Goal: Task Accomplishment & Management: Manage account settings

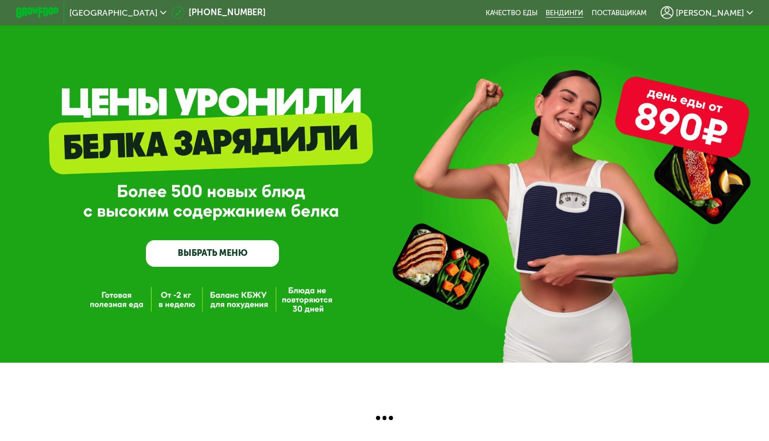
click at [583, 9] on link "Вендинги" at bounding box center [564, 13] width 38 height 9
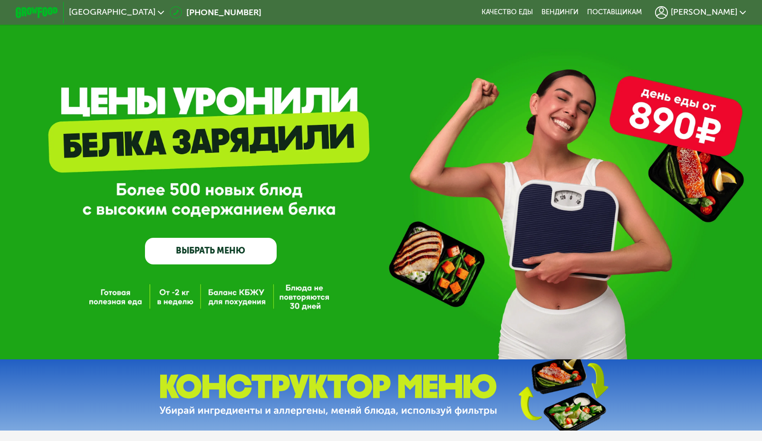
click at [716, 14] on span "[PERSON_NAME]" at bounding box center [703, 12] width 67 height 9
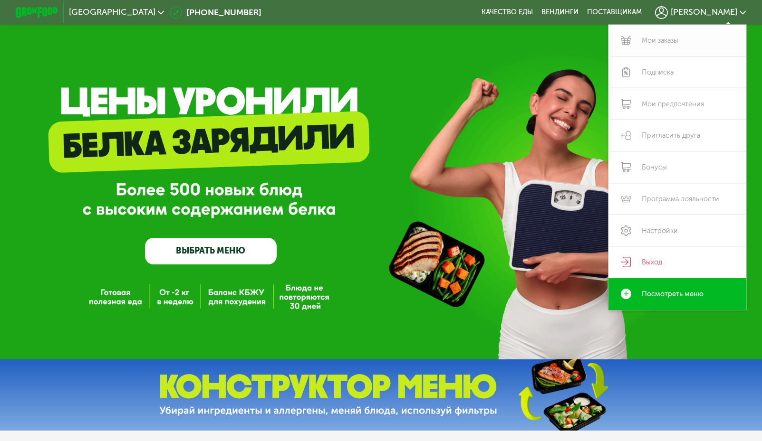
click at [667, 37] on link "Мои заказы" at bounding box center [676, 41] width 137 height 32
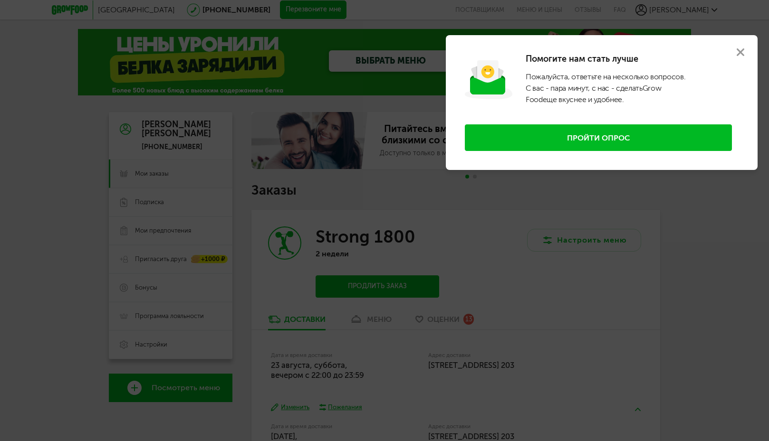
click at [742, 50] on use at bounding box center [740, 52] width 8 height 8
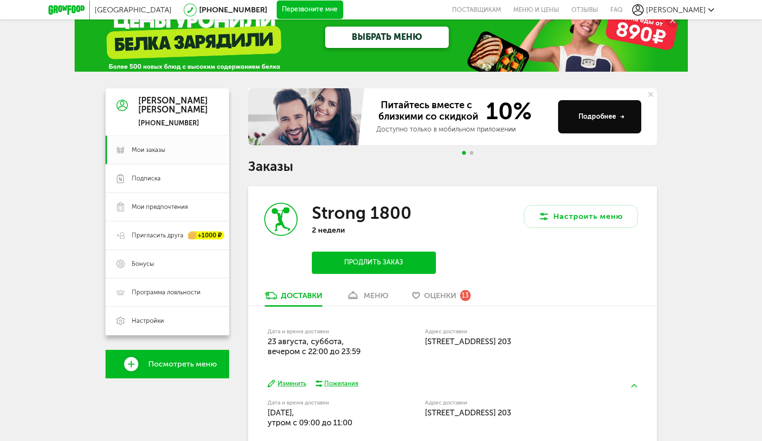
scroll to position [190, 0]
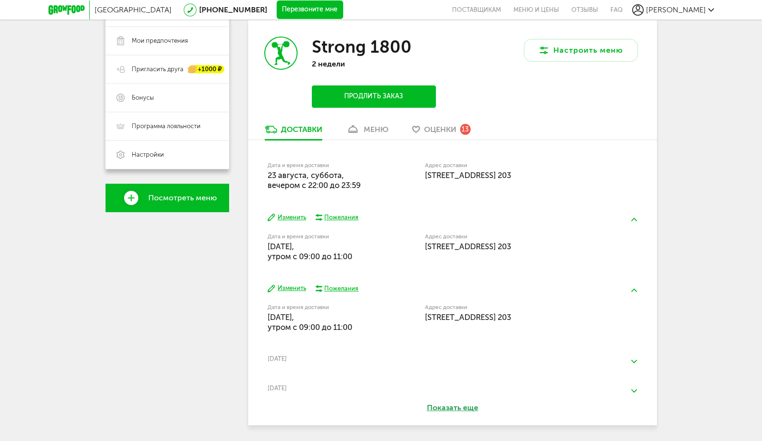
click at [297, 216] on button "Изменить" at bounding box center [286, 217] width 38 height 9
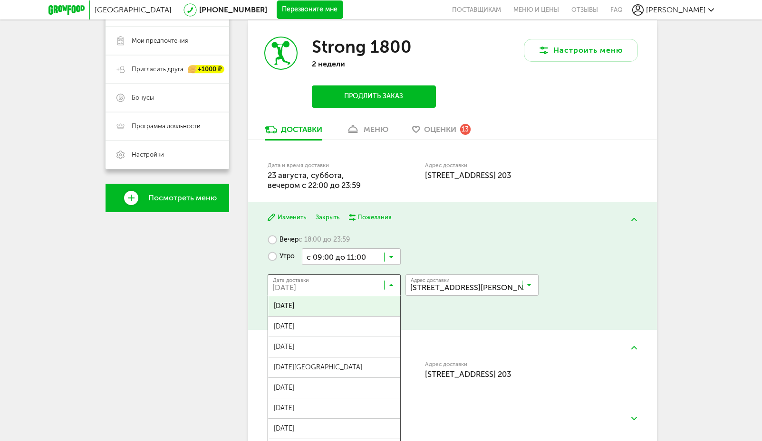
click at [389, 291] on icon at bounding box center [391, 288] width 5 height 10
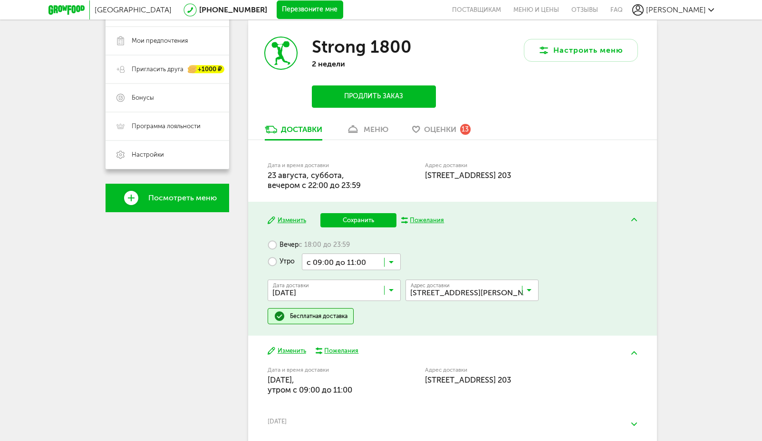
click at [319, 346] on span "[DATE]" at bounding box center [334, 353] width 132 height 20
click at [357, 219] on button "Сохранить" at bounding box center [358, 220] width 76 height 14
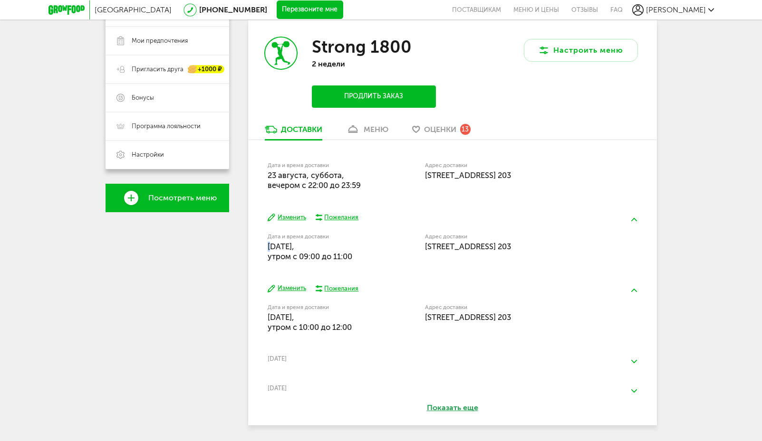
drag, startPoint x: 274, startPoint y: 247, endPoint x: 267, endPoint y: 247, distance: 7.6
click at [267, 247] on span "[DATE], утром c 09:00 до 11:00" at bounding box center [309, 251] width 85 height 19
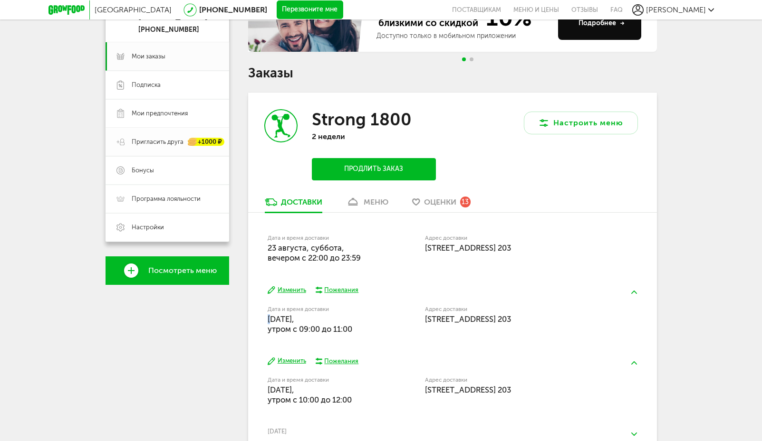
scroll to position [0, 0]
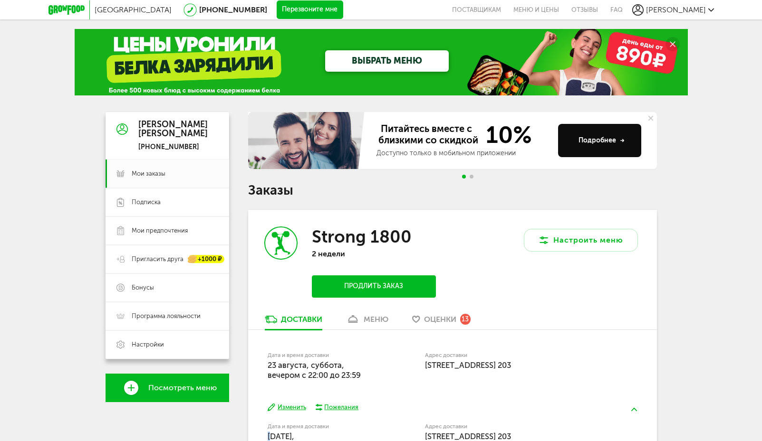
click at [651, 116] on icon at bounding box center [650, 118] width 5 height 5
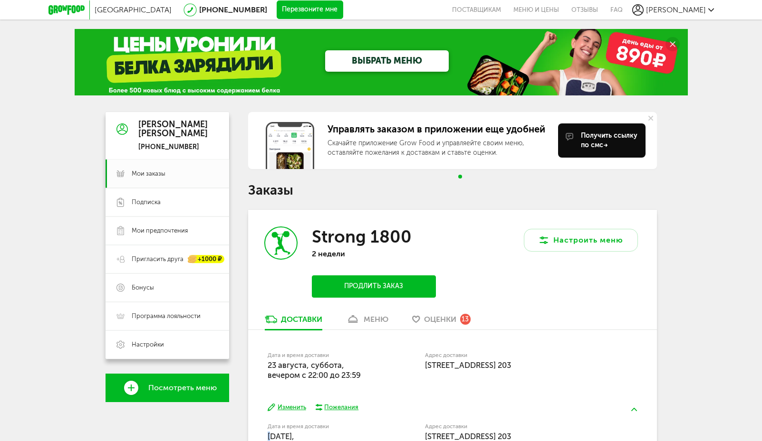
click at [652, 117] on icon at bounding box center [650, 118] width 5 height 5
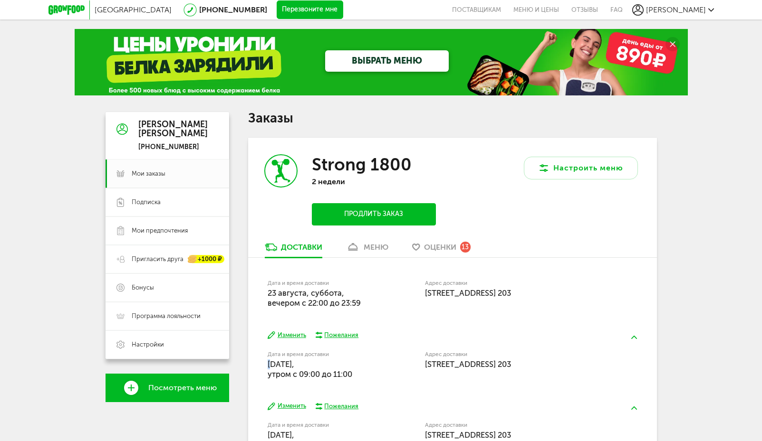
click at [445, 248] on span "Оценки" at bounding box center [440, 247] width 32 height 9
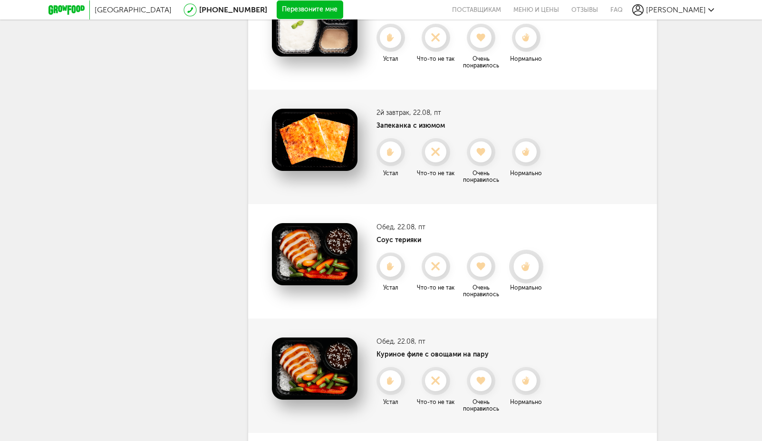
scroll to position [188, 0]
